Goal: Task Accomplishment & Management: Complete application form

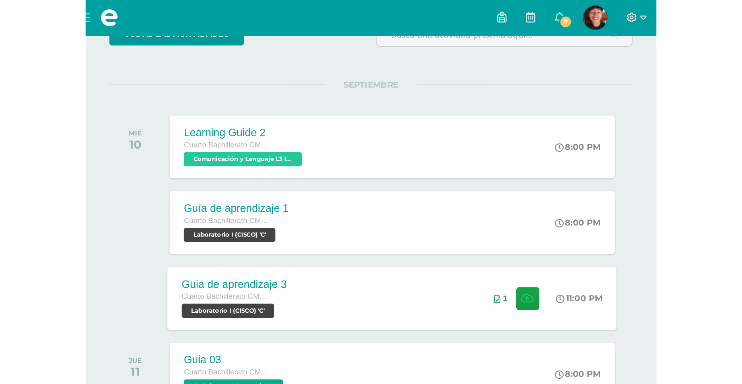
scroll to position [159, 0]
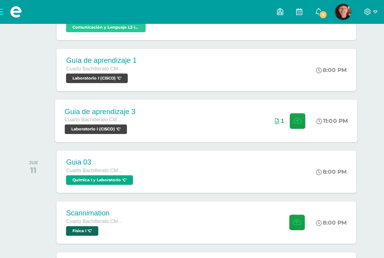
click at [266, 119] on div "1" at bounding box center [291, 121] width 50 height 43
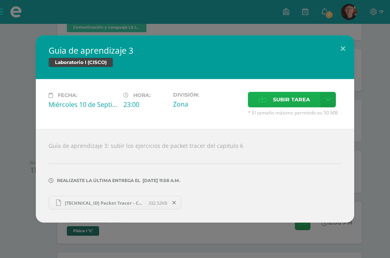
click at [275, 101] on span "Subir tarea" at bounding box center [291, 99] width 37 height 15
click at [0, 0] on input "Subir tarea" at bounding box center [0, 0] width 0 height 0
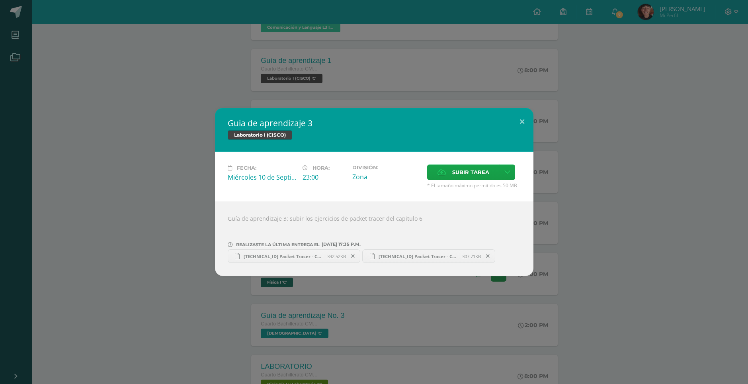
click at [390, 93] on div "Guia de aprendizaje 3 Laboratorio I (CISCO) Fecha: Miércoles 10 de Septiembre H…" at bounding box center [374, 192] width 748 height 384
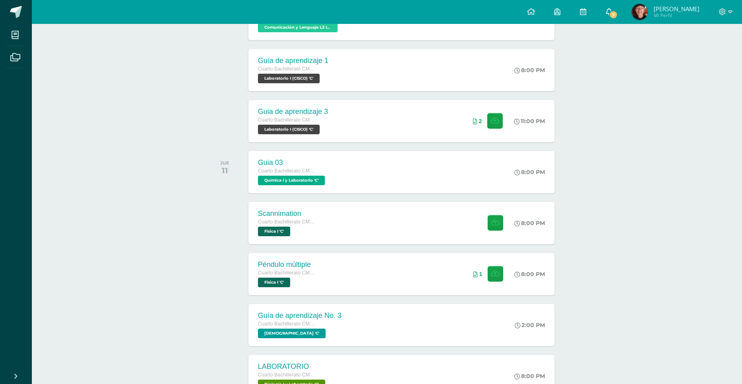
click at [390, 10] on link "7" at bounding box center [609, 12] width 25 height 24
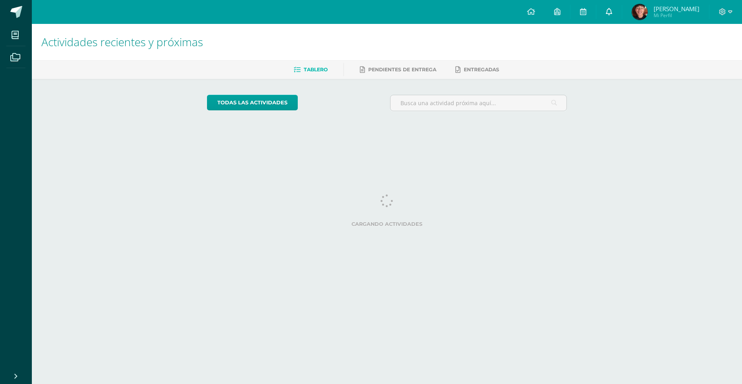
click at [616, 18] on link at bounding box center [609, 12] width 25 height 24
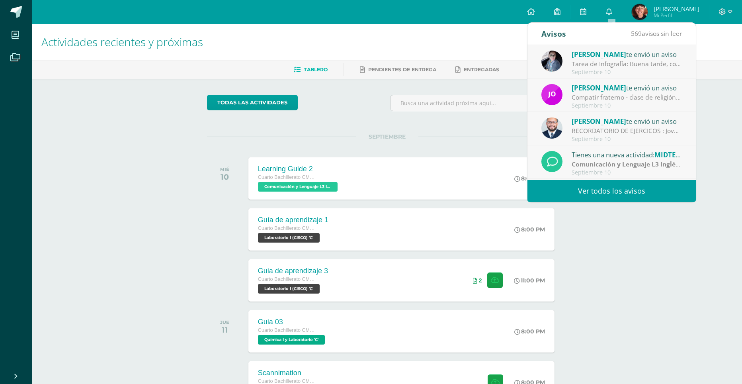
click at [589, 57] on span "Yadira Mayen" at bounding box center [599, 54] width 55 height 9
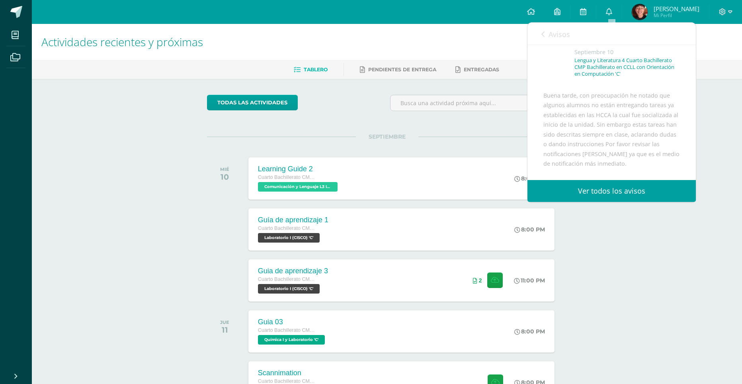
scroll to position [80, 0]
click at [454, 55] on h1 "Actividades recientes y próximas" at bounding box center [386, 42] width 691 height 36
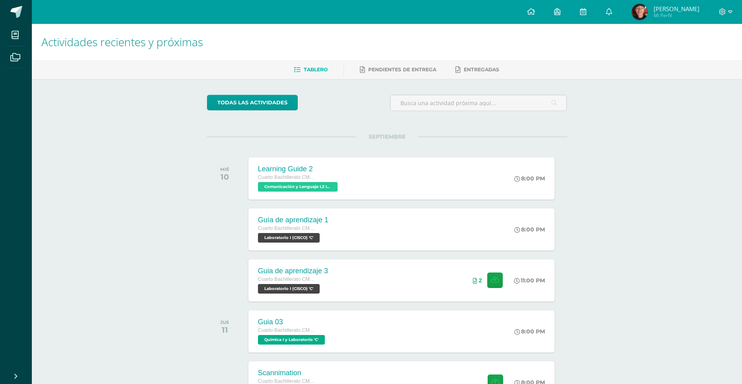
click at [639, 16] on img at bounding box center [640, 12] width 16 height 16
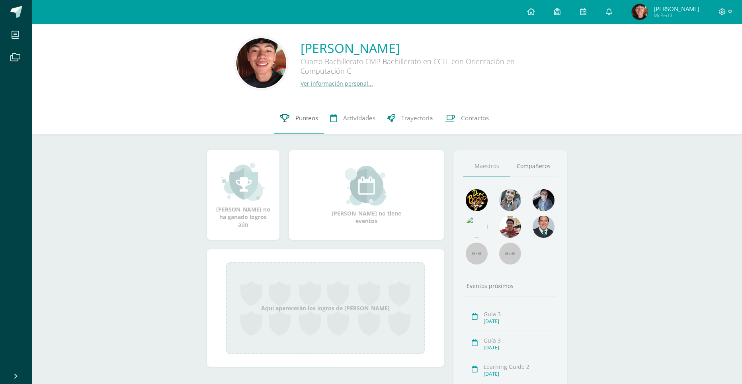
click at [305, 119] on span "Punteos" at bounding box center [307, 118] width 23 height 8
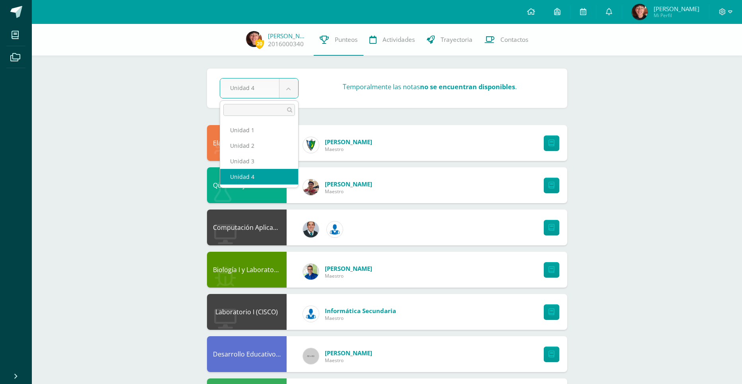
select select "Unidad 3"
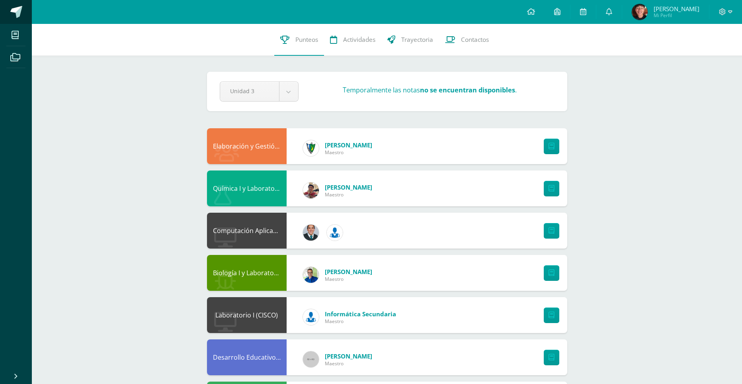
click at [16, 13] on span at bounding box center [16, 12] width 12 height 12
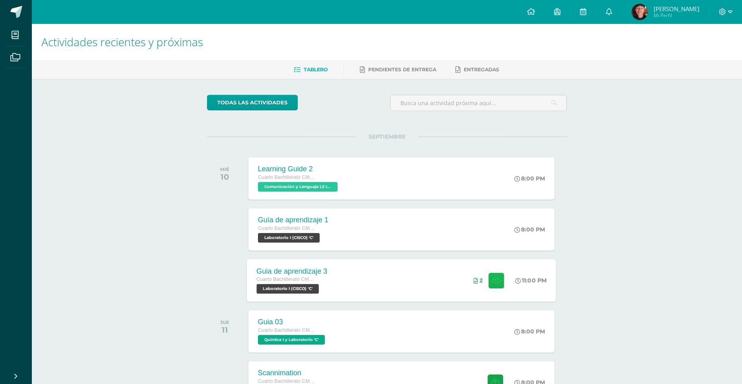
click at [499, 280] on button at bounding box center [497, 280] width 16 height 16
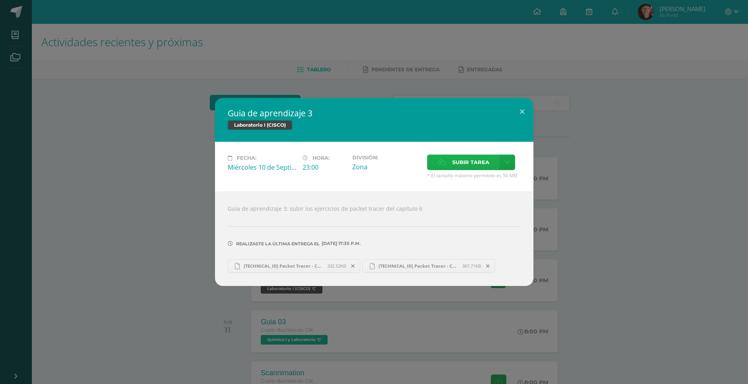
click at [475, 164] on span "Subir tarea" at bounding box center [470, 162] width 37 height 15
click at [0, 0] on input "Subir tarea" at bounding box center [0, 0] width 0 height 0
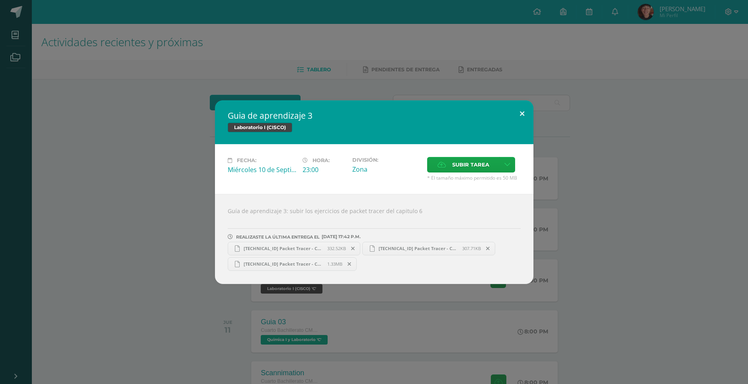
click at [525, 113] on button at bounding box center [522, 113] width 23 height 27
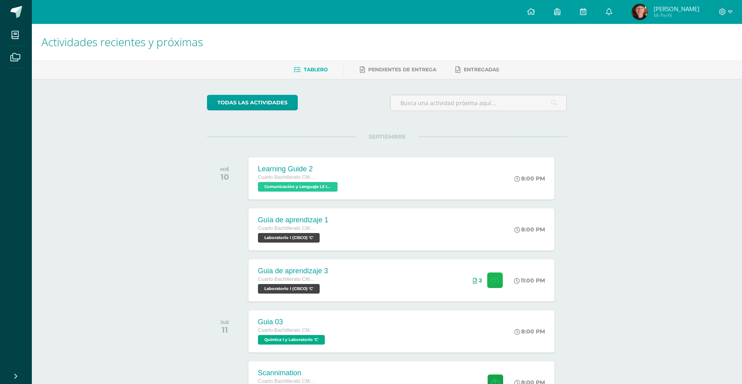
scroll to position [80, 0]
